Goal: Task Accomplishment & Management: Manage account settings

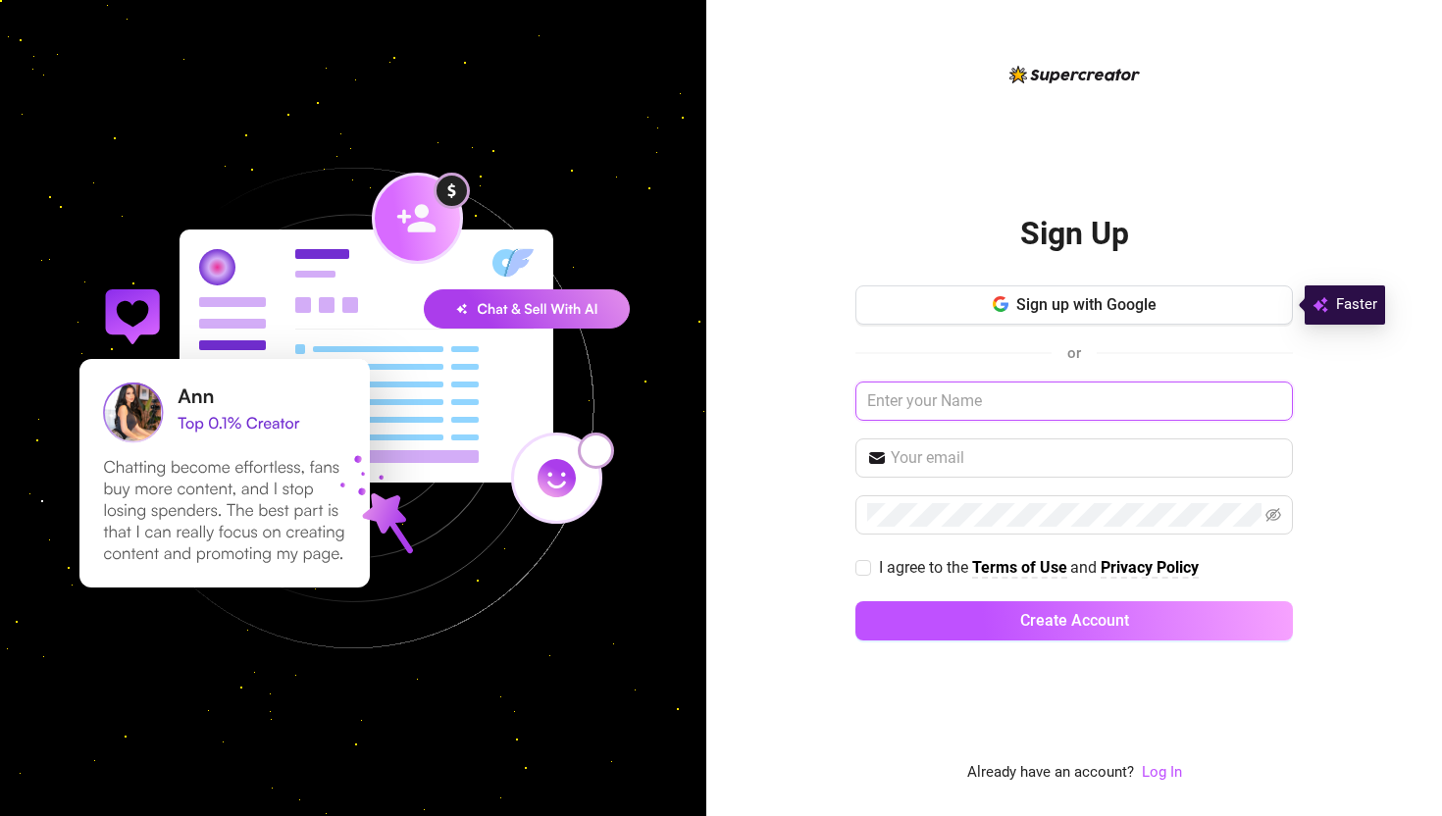
click at [940, 402] on input "text" at bounding box center [1073, 400] width 437 height 39
click at [1167, 775] on link "Log In" at bounding box center [1161, 772] width 40 height 18
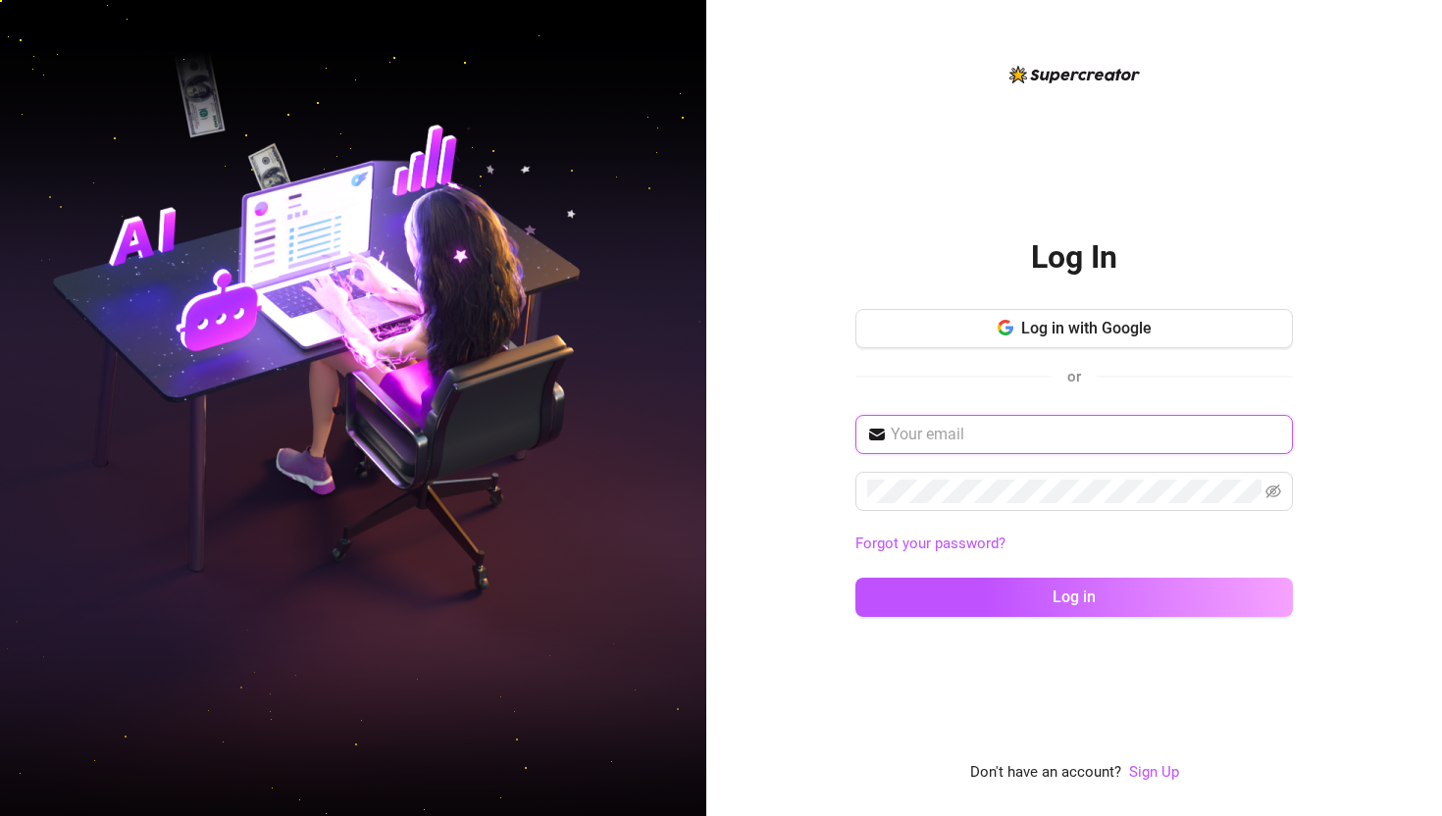
click at [1008, 435] on input "text" at bounding box center [1085, 435] width 390 height 24
type input "[EMAIL_ADDRESS][DOMAIN_NAME]"
click at [1279, 484] on icon "eye-invisible" at bounding box center [1273, 491] width 16 height 16
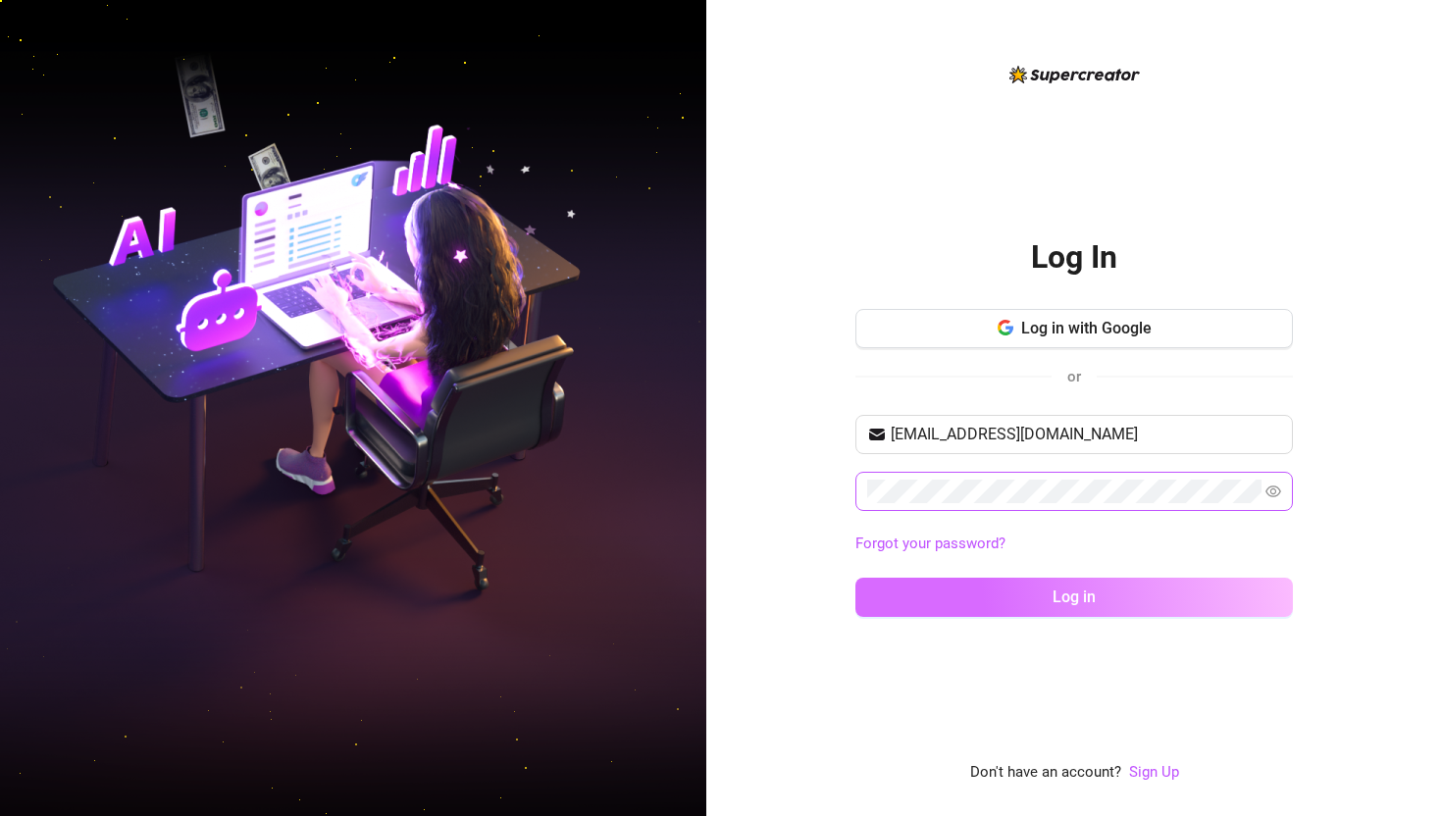
click at [1044, 594] on button "Log in" at bounding box center [1073, 597] width 437 height 39
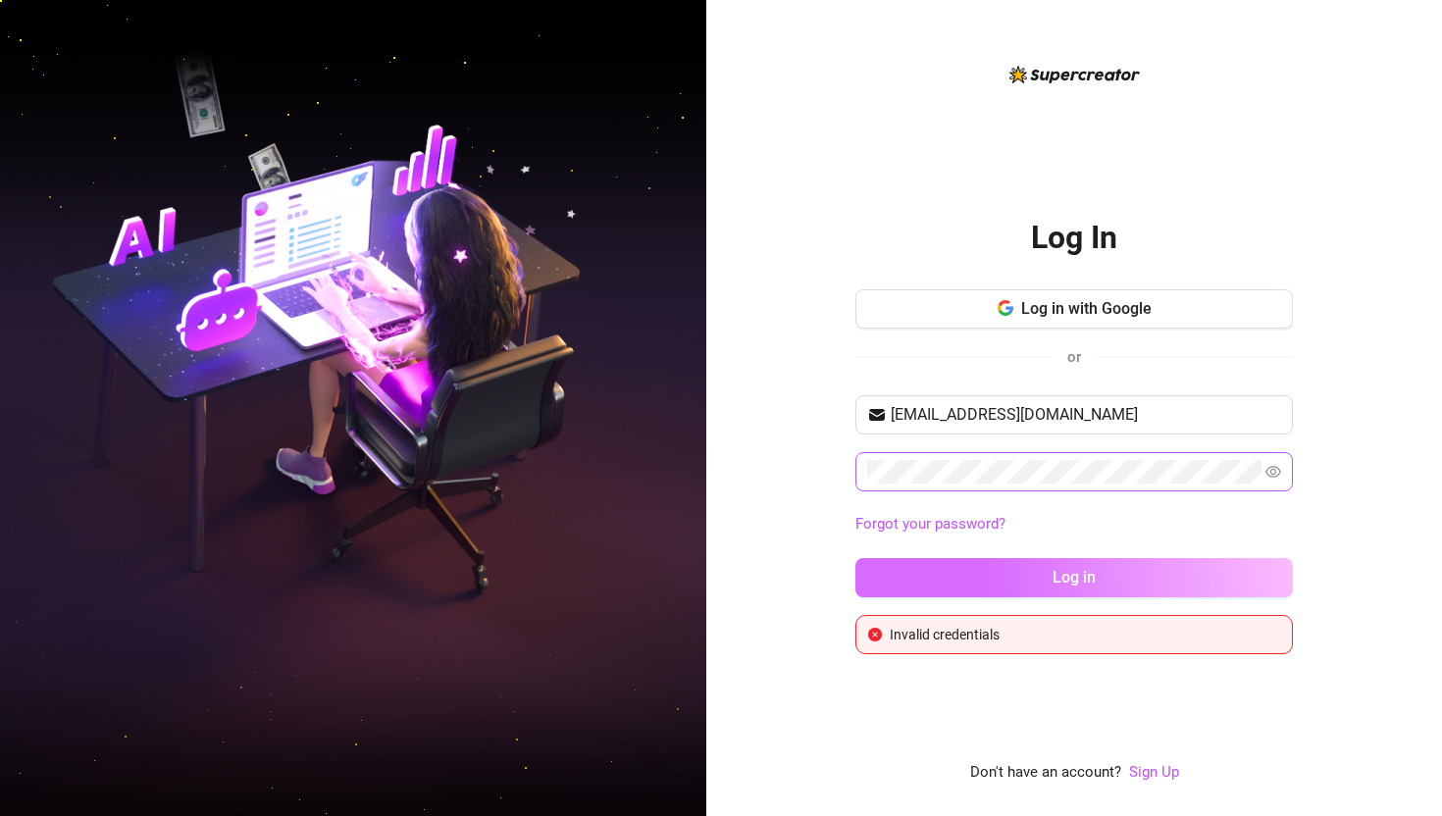
click at [1038, 582] on button "Log in" at bounding box center [1073, 577] width 437 height 39
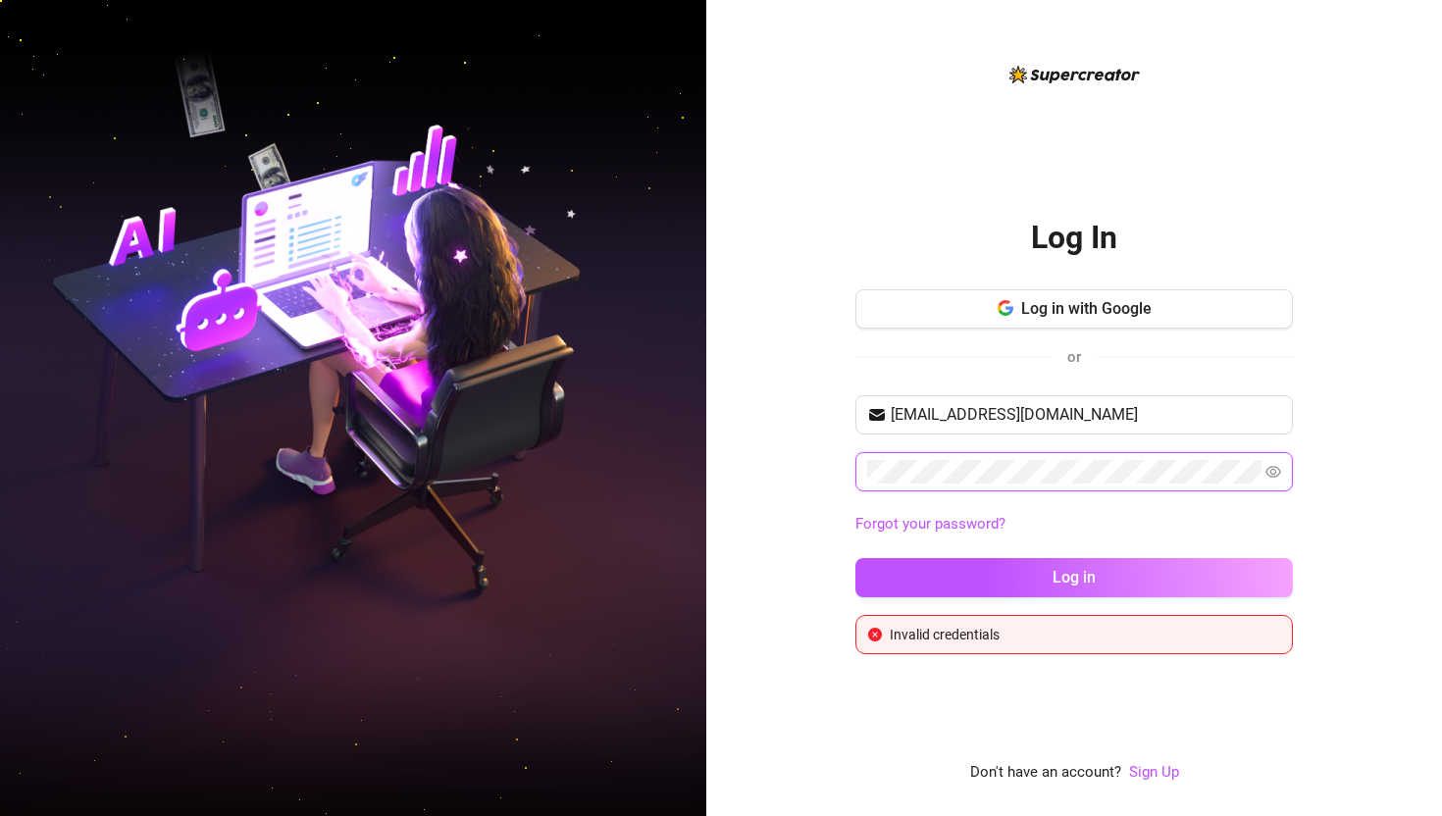
click at [829, 478] on div "Log In Log in with Google or [EMAIL_ADDRESS][DOMAIN_NAME] Forgot your password?…" at bounding box center [1073, 408] width 735 height 816
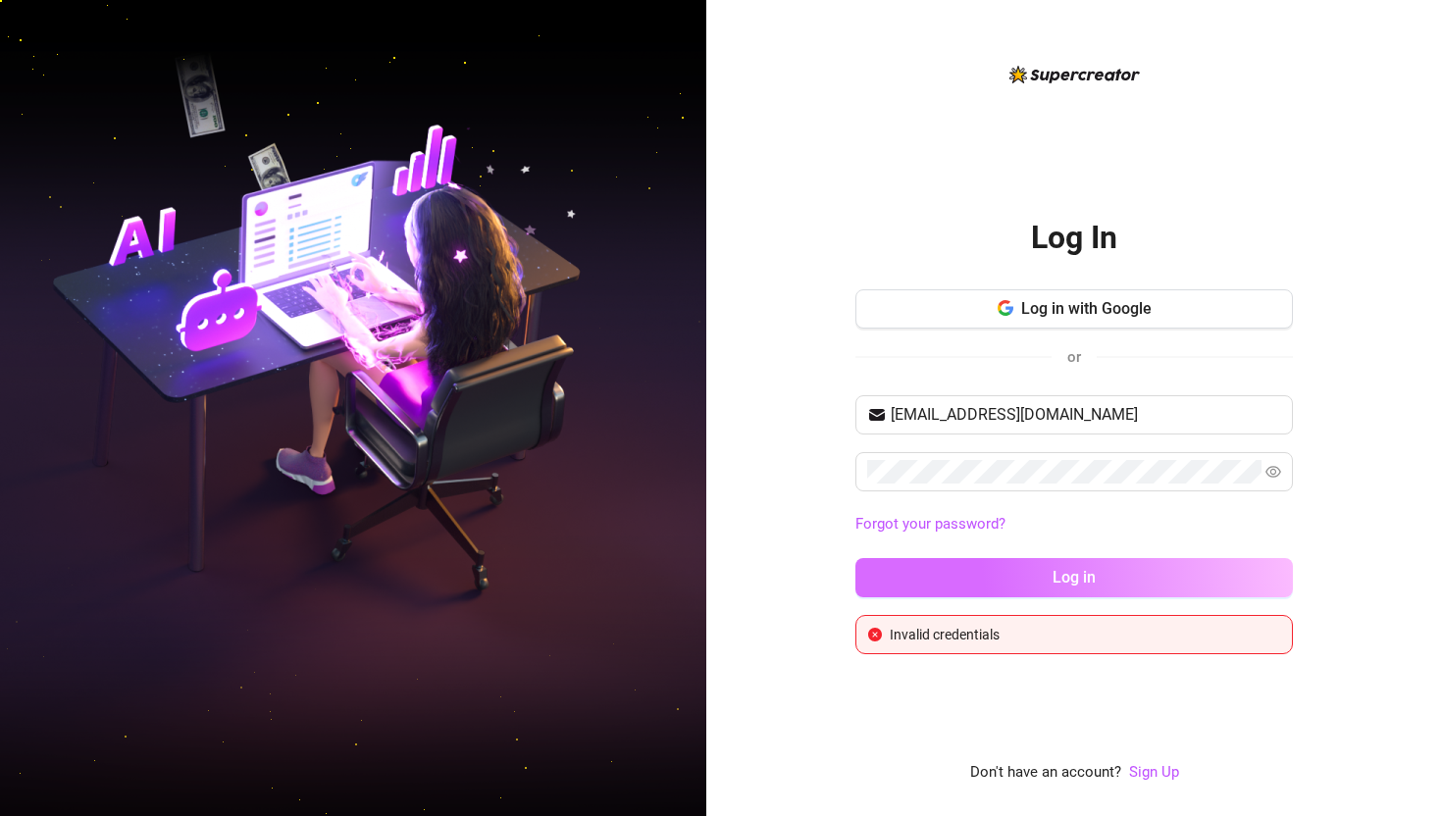
click at [994, 582] on button "Log in" at bounding box center [1073, 577] width 437 height 39
